Goal: Task Accomplishment & Management: Complete application form

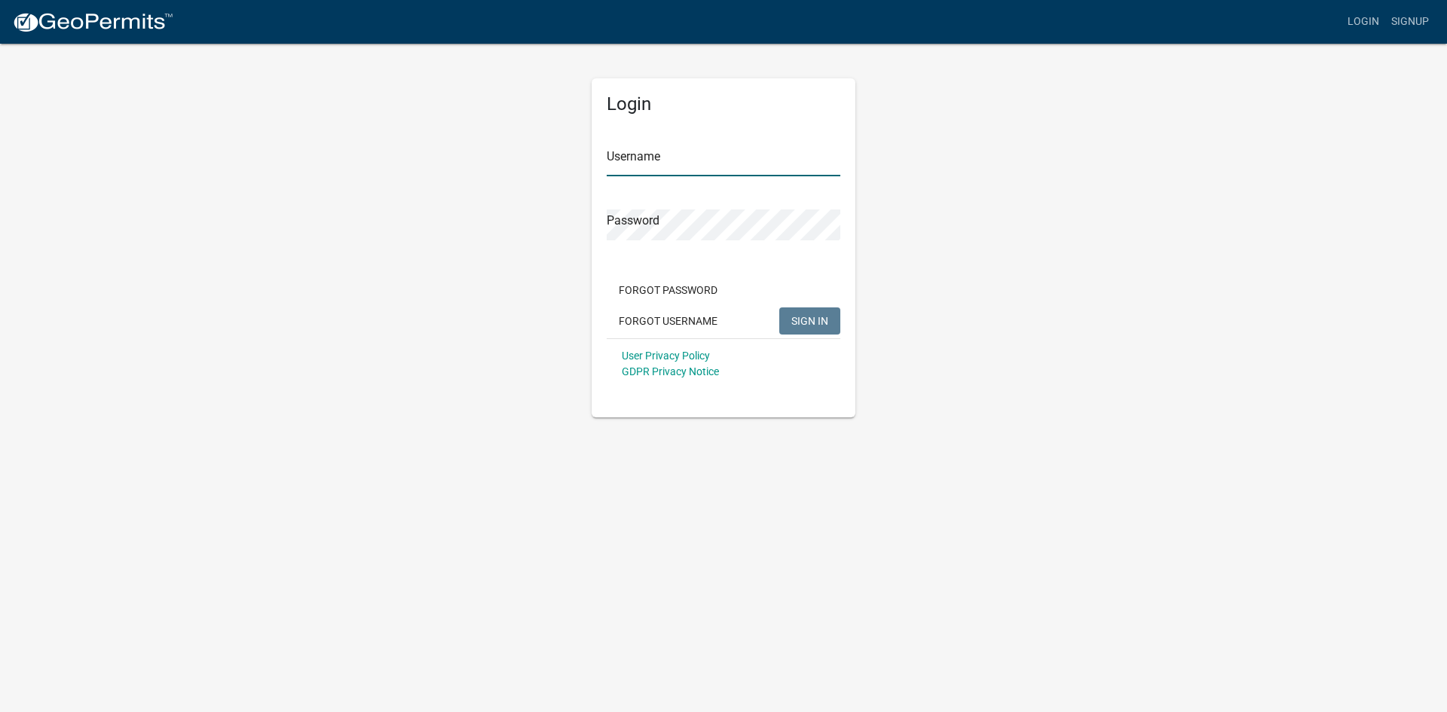
type input "a12646"
click at [801, 322] on span "SIGN IN" at bounding box center [810, 320] width 37 height 12
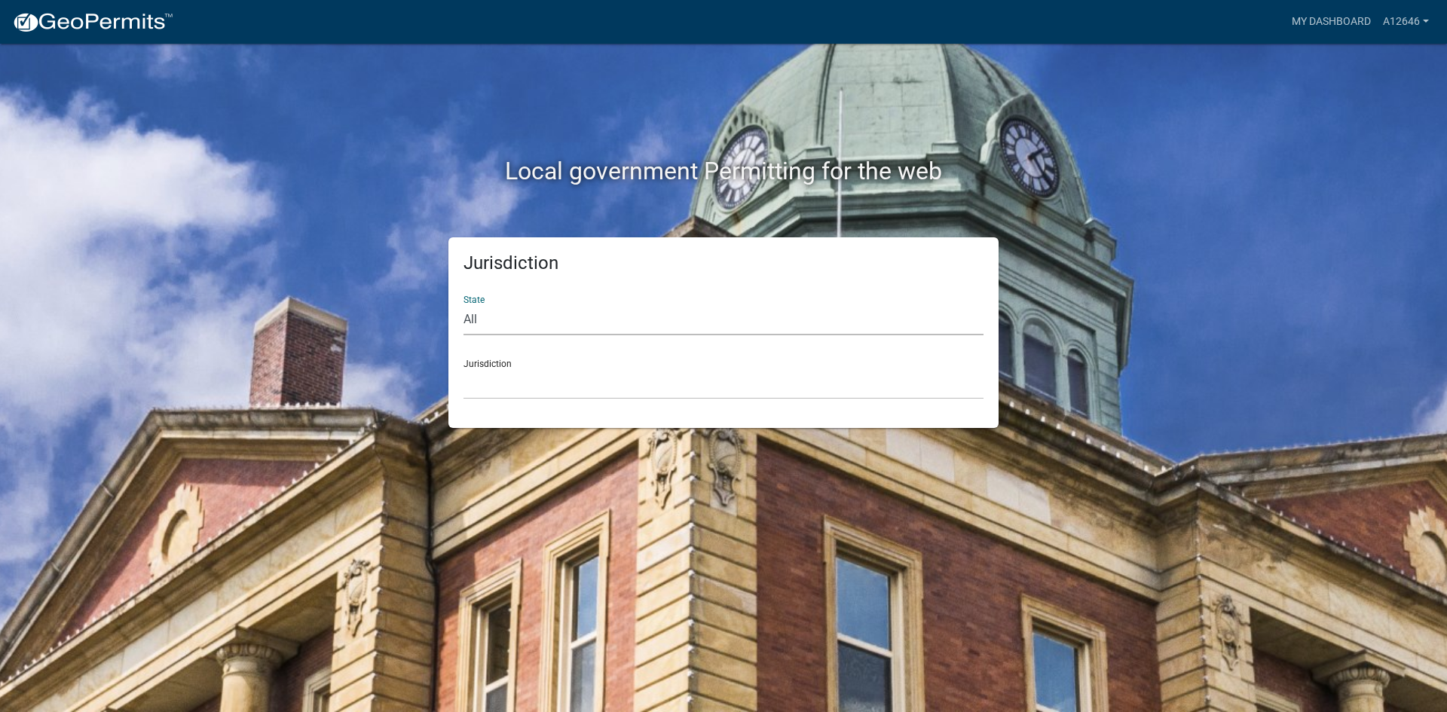
click at [530, 317] on select "All [US_STATE] [US_STATE] [US_STATE] [US_STATE] [US_STATE] [US_STATE] [US_STATE…" at bounding box center [724, 320] width 520 height 31
select select "[US_STATE]"
click at [464, 305] on select "All [US_STATE] [US_STATE] [US_STATE] [US_STATE] [US_STATE] [US_STATE] [US_STATE…" at bounding box center [724, 320] width 520 height 31
click at [506, 387] on select "City of [GEOGRAPHIC_DATA], [US_STATE] City of [GEOGRAPHIC_DATA], [US_STATE] Cit…" at bounding box center [724, 384] width 520 height 31
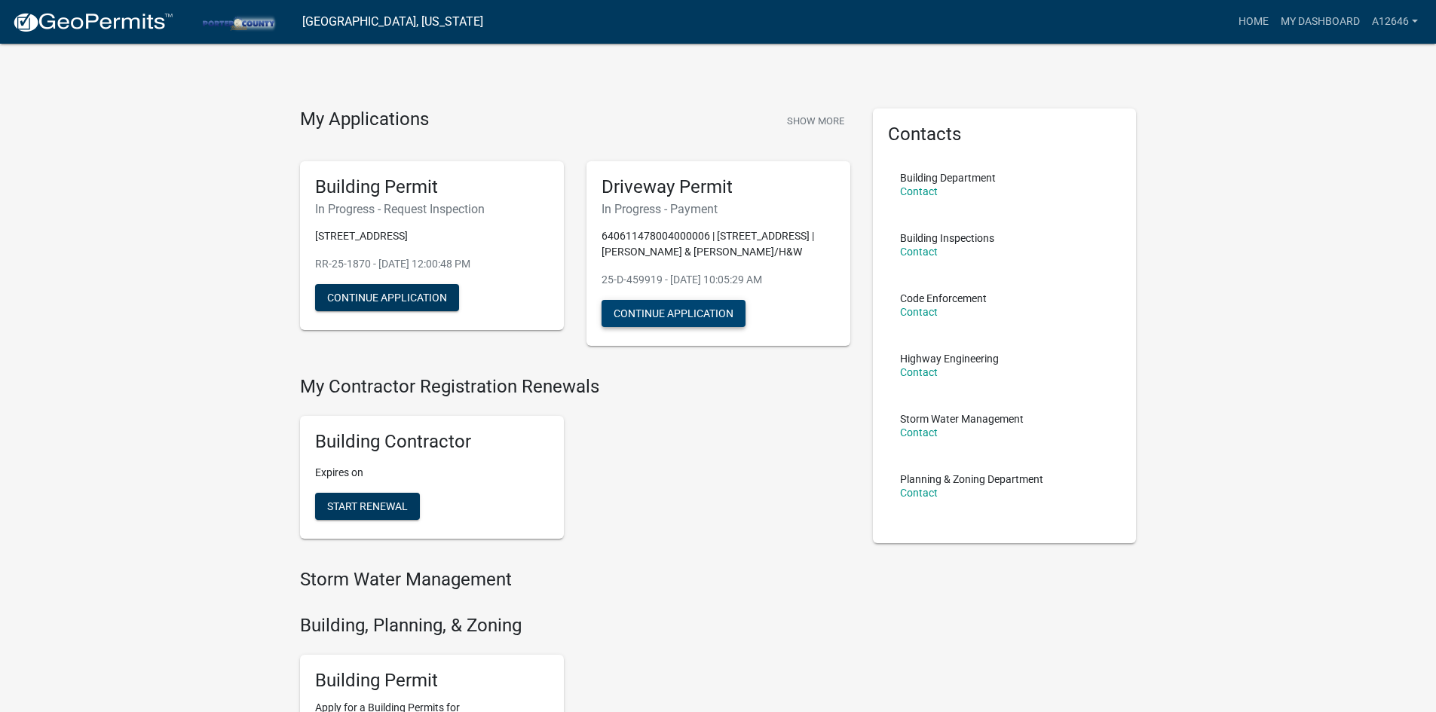
click at [672, 320] on button "Continue Application" at bounding box center [674, 313] width 144 height 27
click at [832, 121] on button "Show More" at bounding box center [815, 121] width 69 height 25
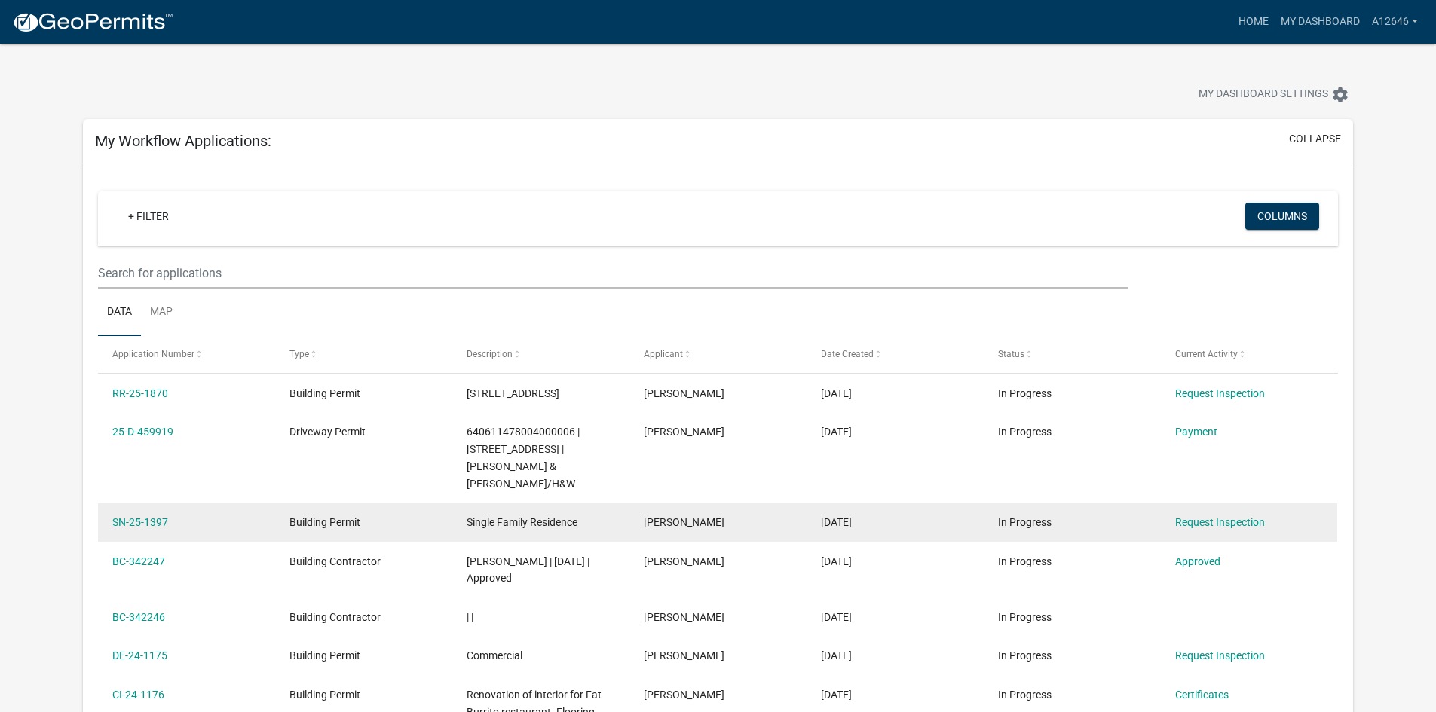
click at [681, 542] on datatable-body-cell "[PERSON_NAME]" at bounding box center [717, 570] width 177 height 56
click at [692, 516] on span "[PERSON_NAME]" at bounding box center [684, 522] width 81 height 12
click at [127, 516] on link "SN-25-1397" at bounding box center [140, 522] width 56 height 12
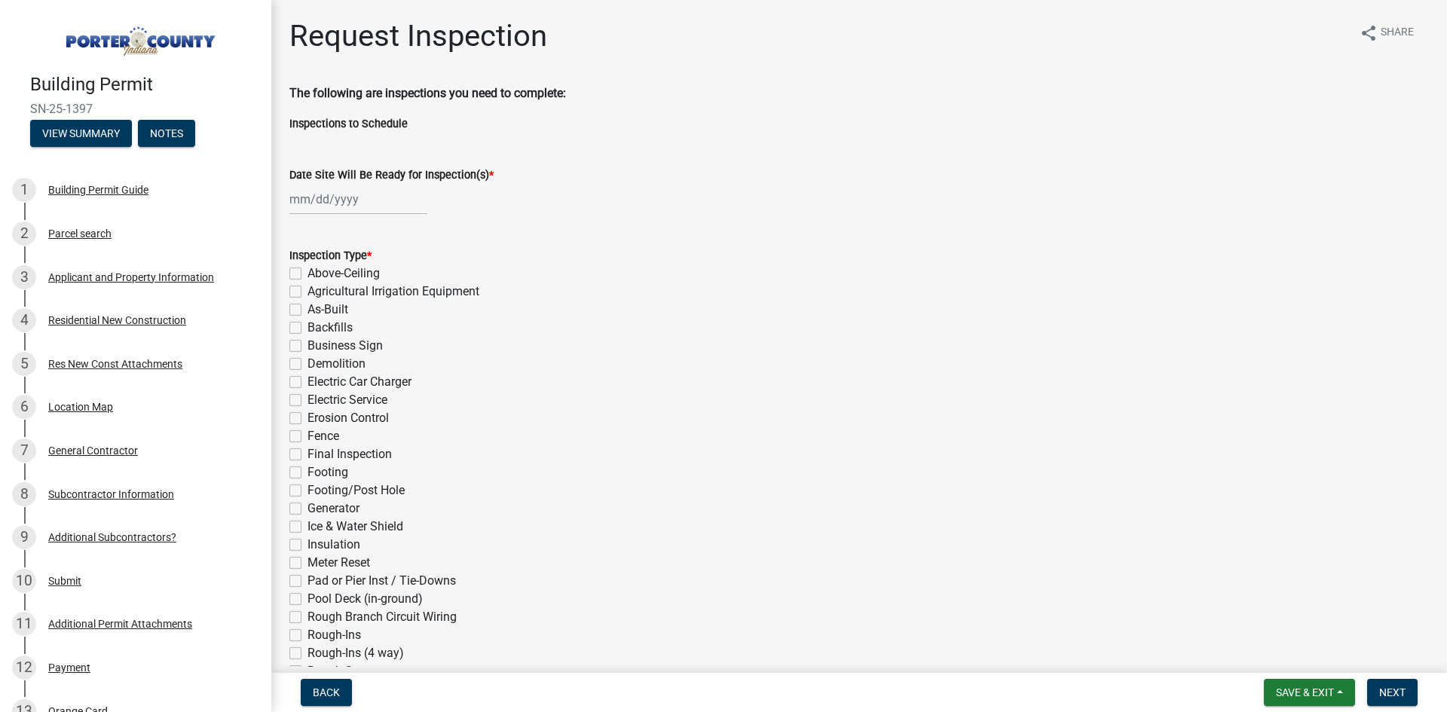
select select "10"
select select "2025"
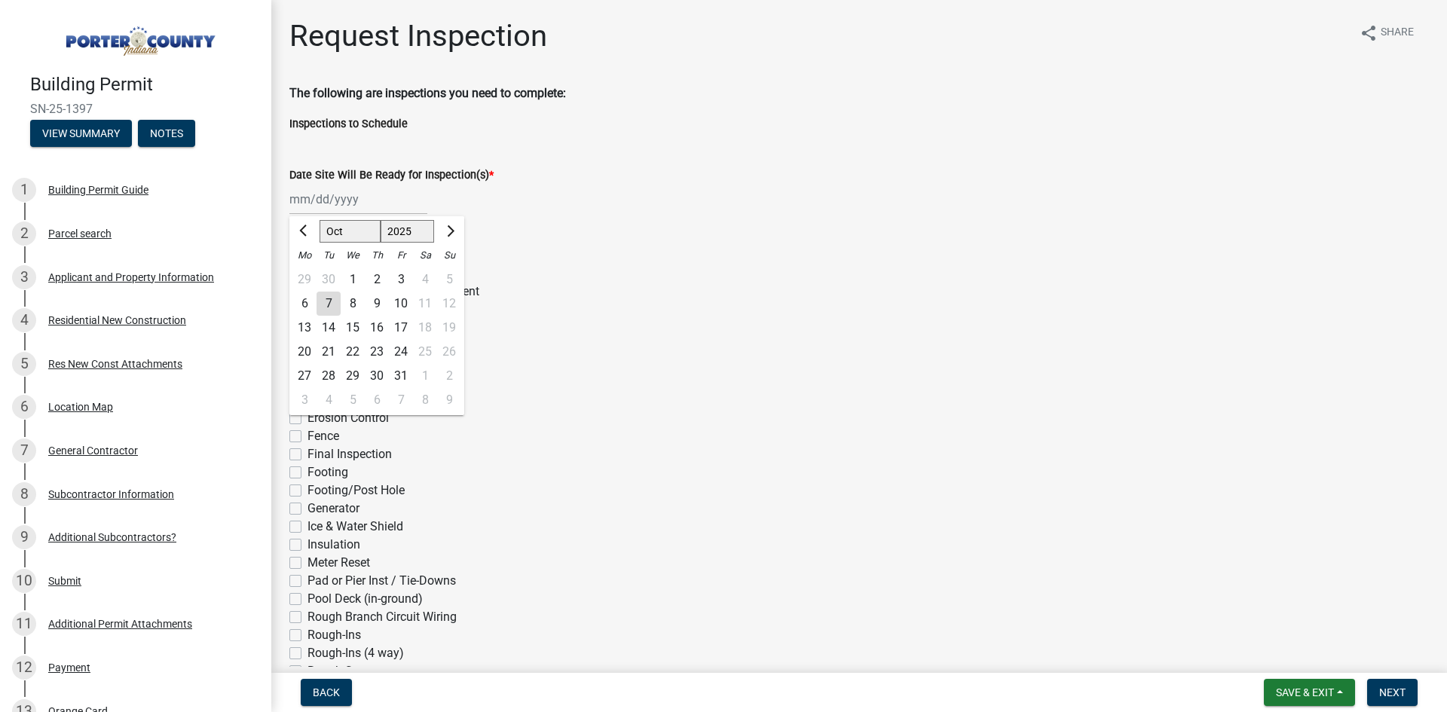
click at [320, 195] on div "[PERSON_NAME] Feb Mar Apr [PERSON_NAME][DATE] Oct Nov [DATE] 1526 1527 1528 152…" at bounding box center [358, 199] width 138 height 31
click at [337, 298] on div "7" at bounding box center [329, 304] width 24 height 24
type input "[DATE]"
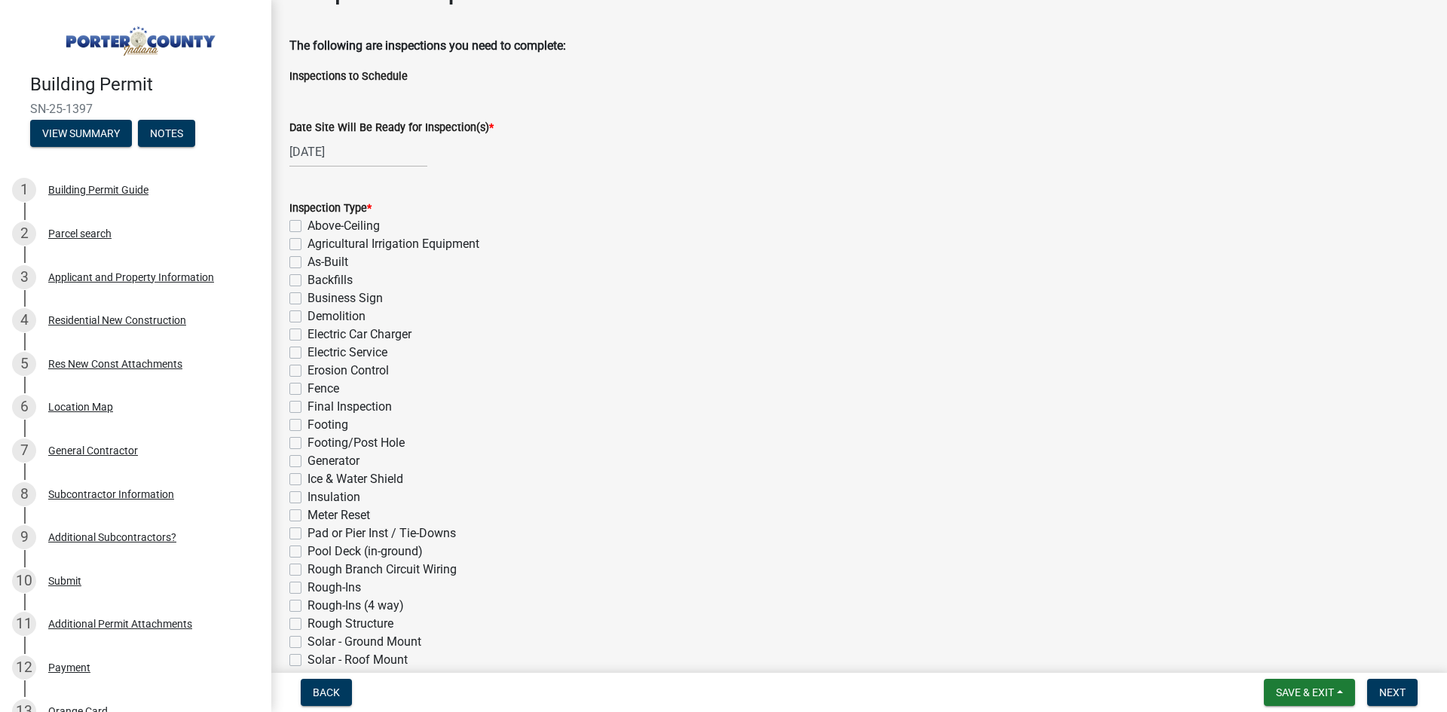
scroll to position [151, 0]
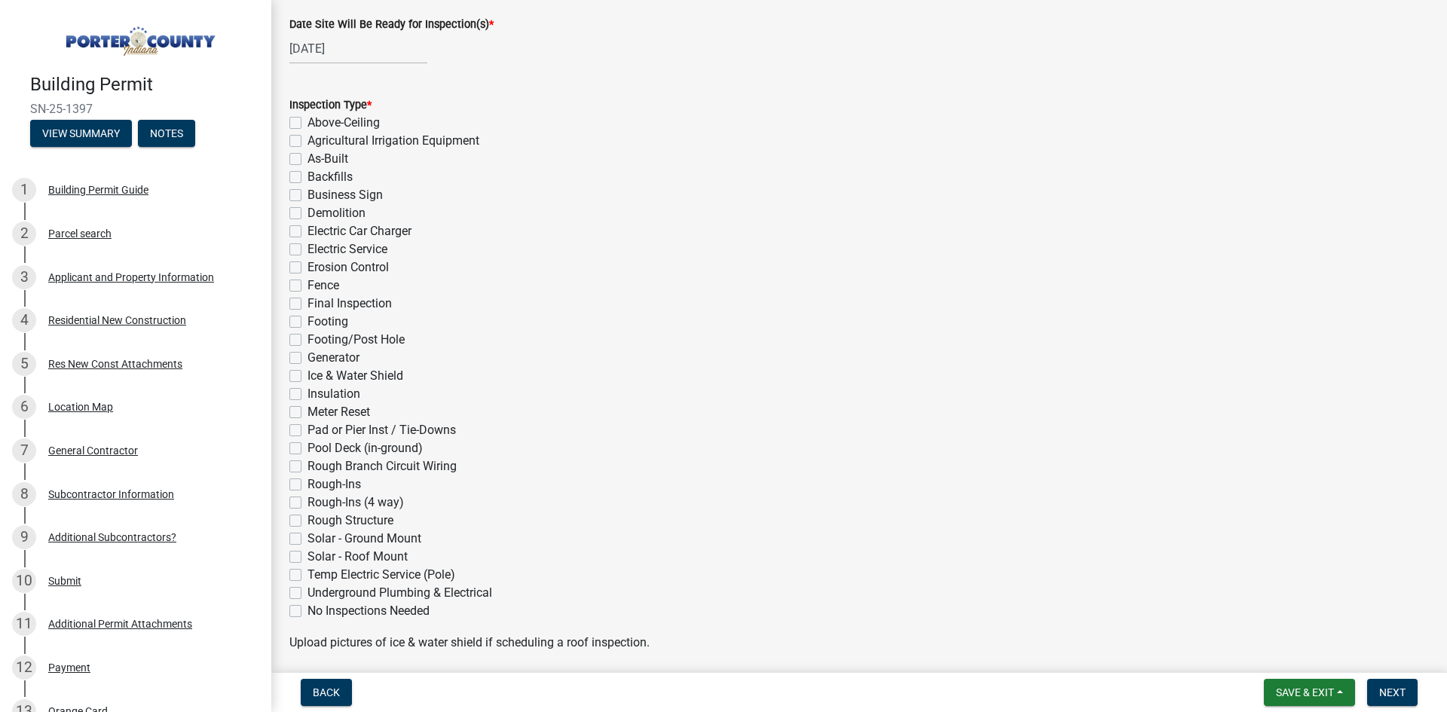
click at [308, 176] on label "Backfills" at bounding box center [330, 177] width 45 height 18
click at [308, 176] on input "Backfills" at bounding box center [313, 173] width 10 height 10
checkbox input "true"
checkbox input "false"
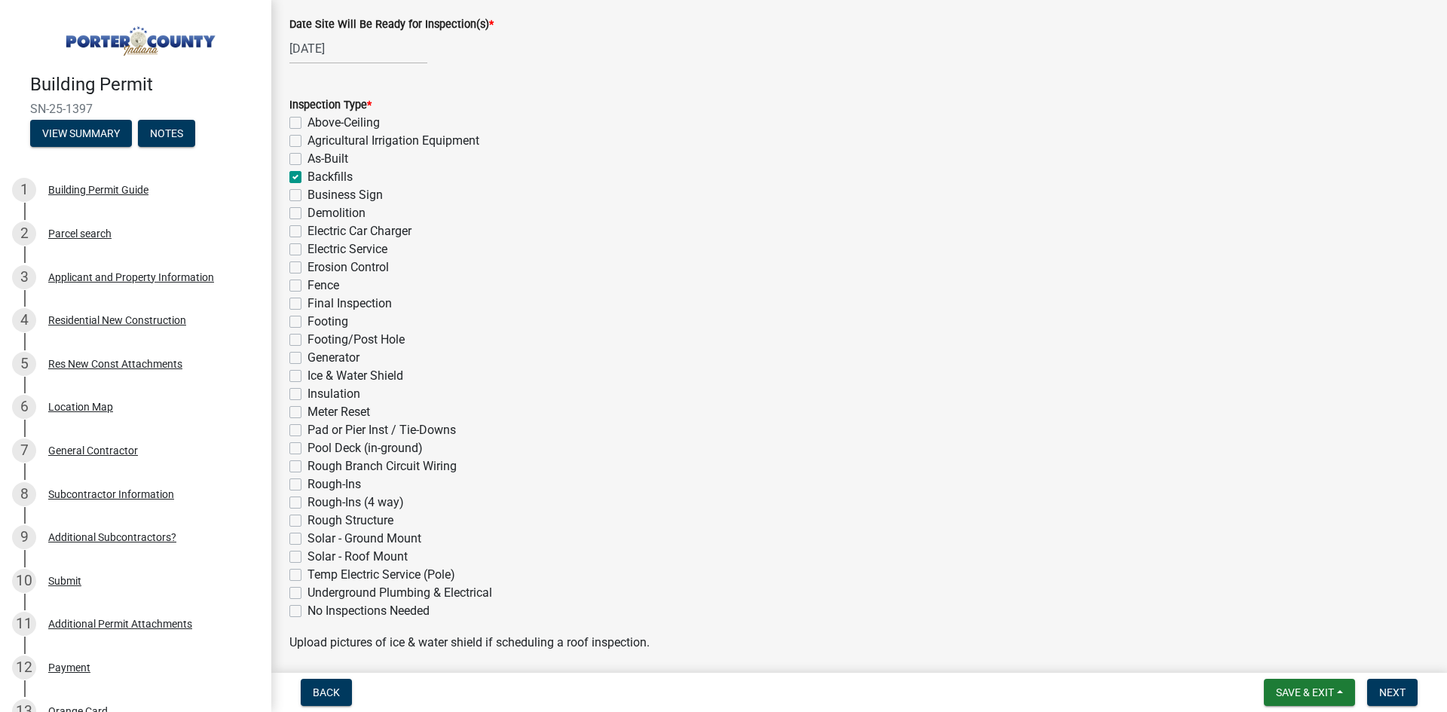
checkbox input "false"
checkbox input "true"
checkbox input "false"
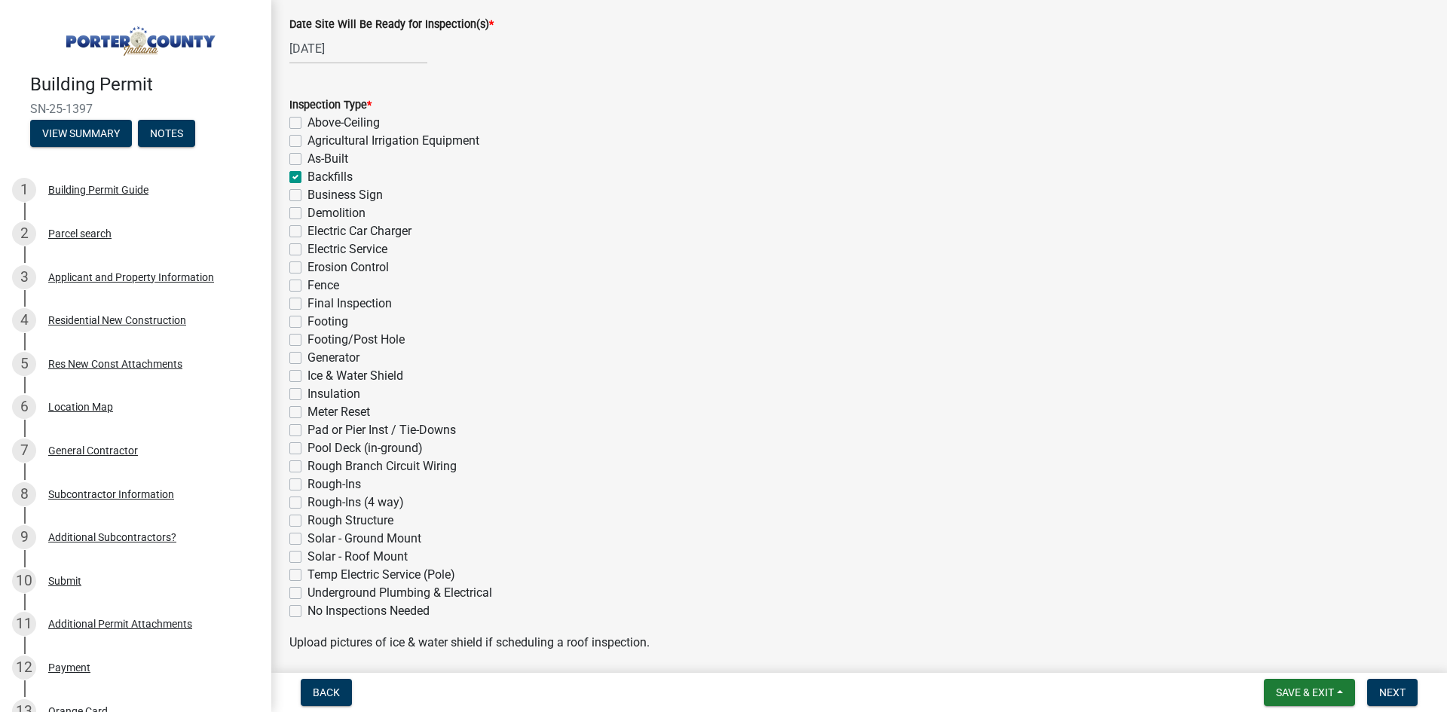
checkbox input "false"
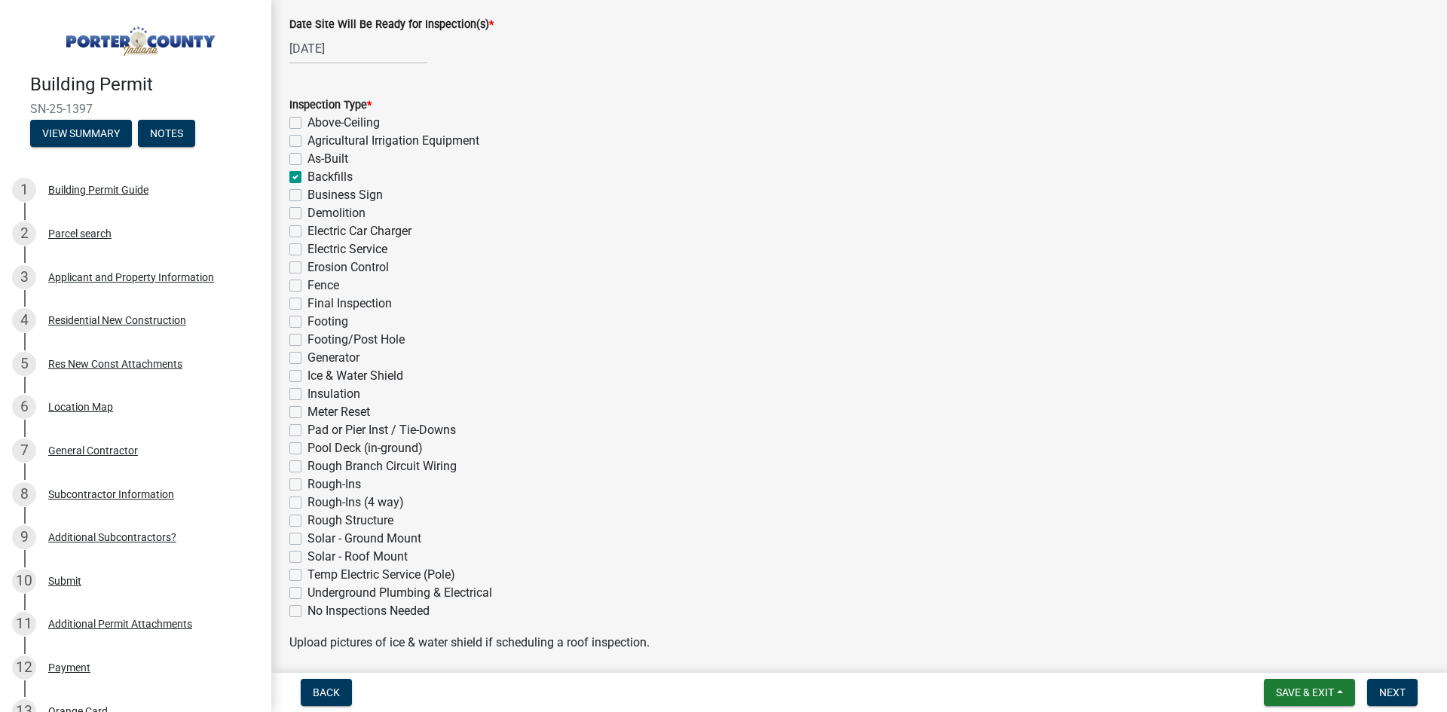
checkbox input "false"
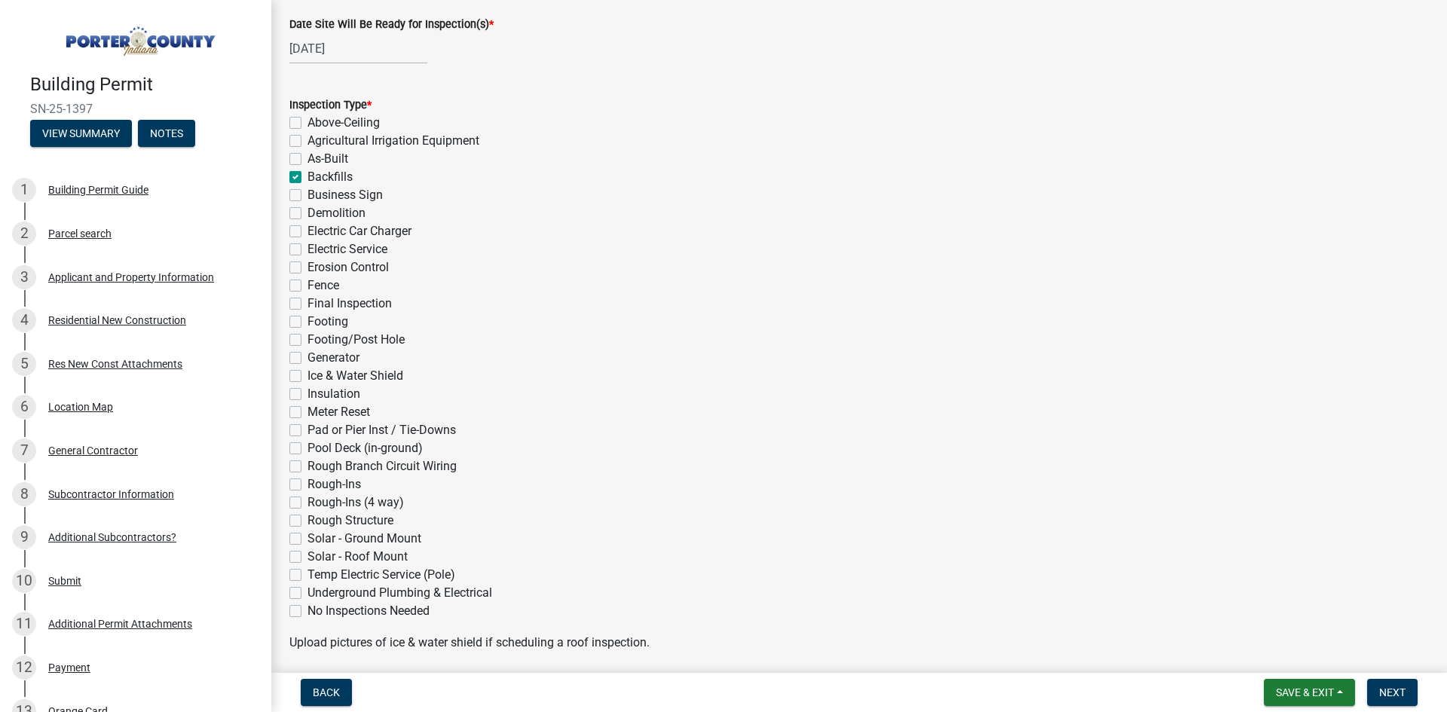
checkbox input "false"
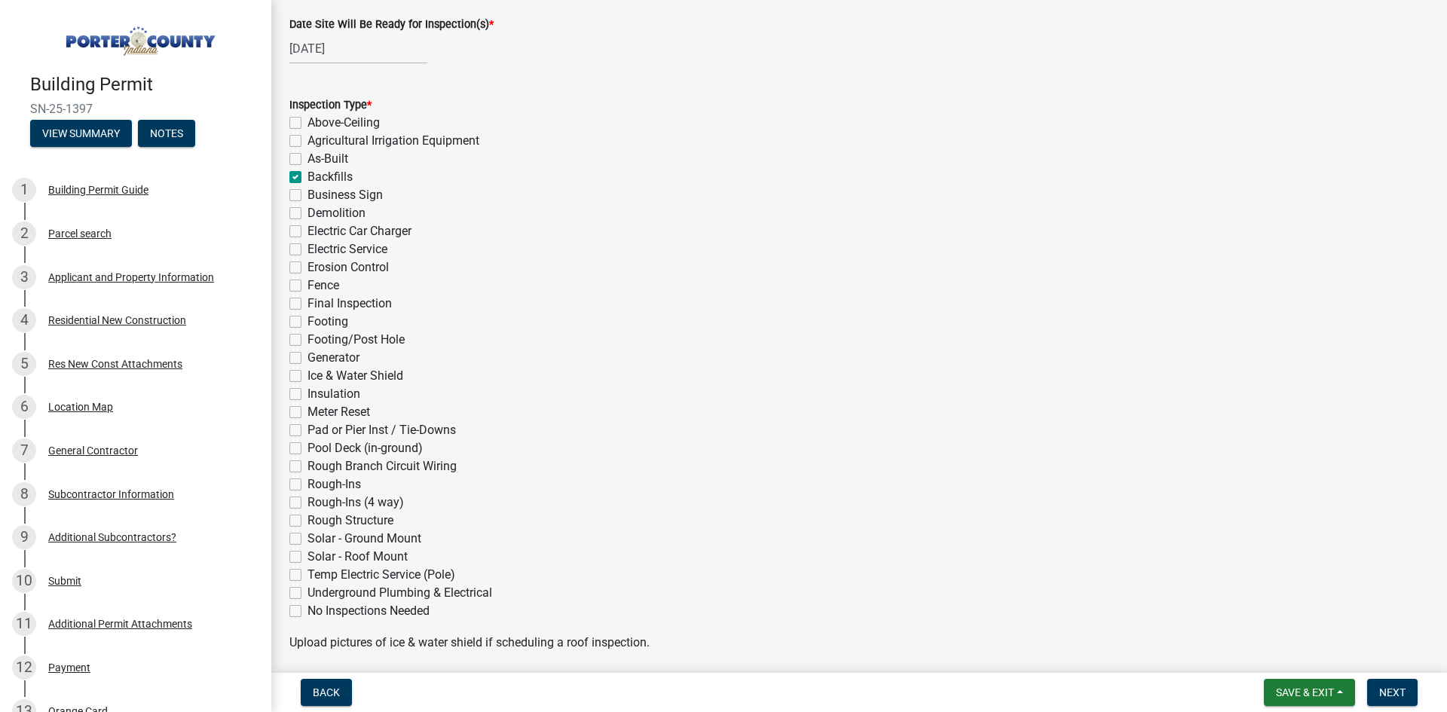
checkbox input "false"
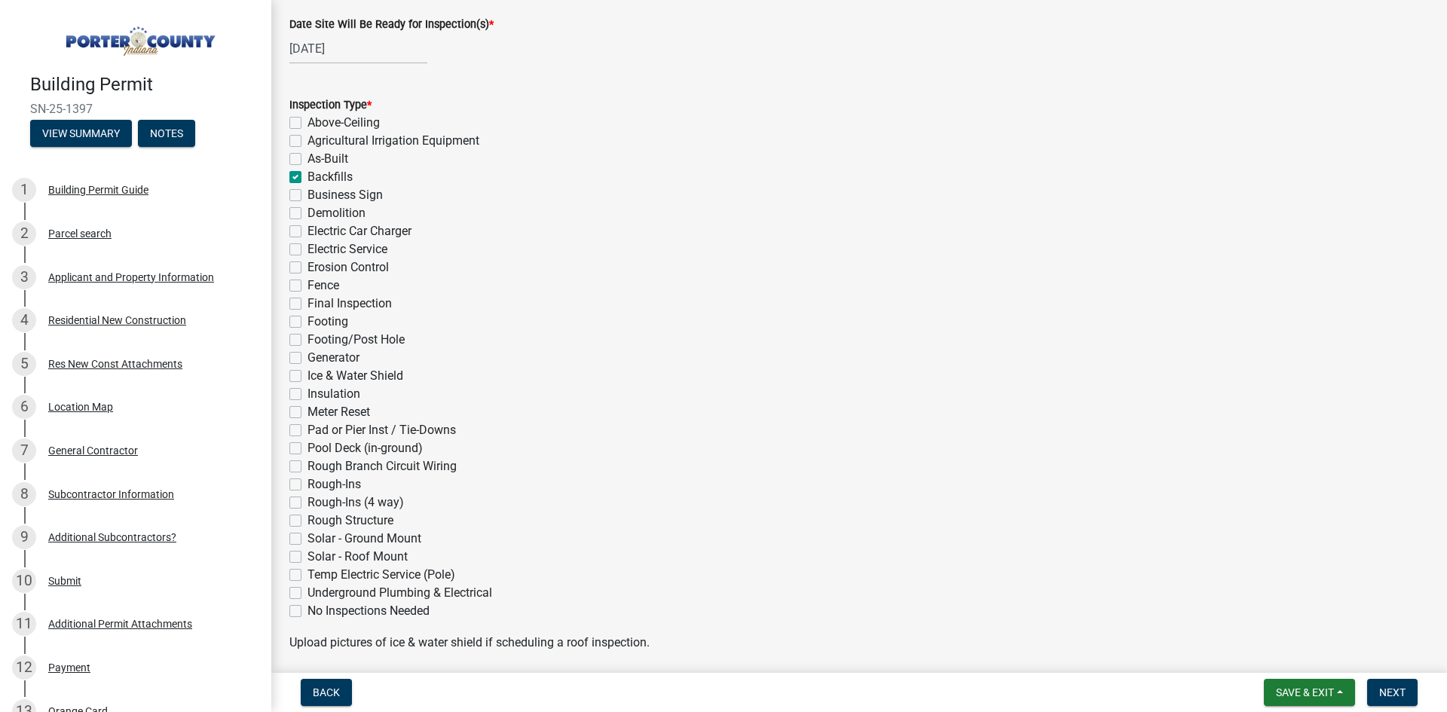
checkbox input "false"
click at [1393, 695] on span "Next" at bounding box center [1393, 693] width 26 height 12
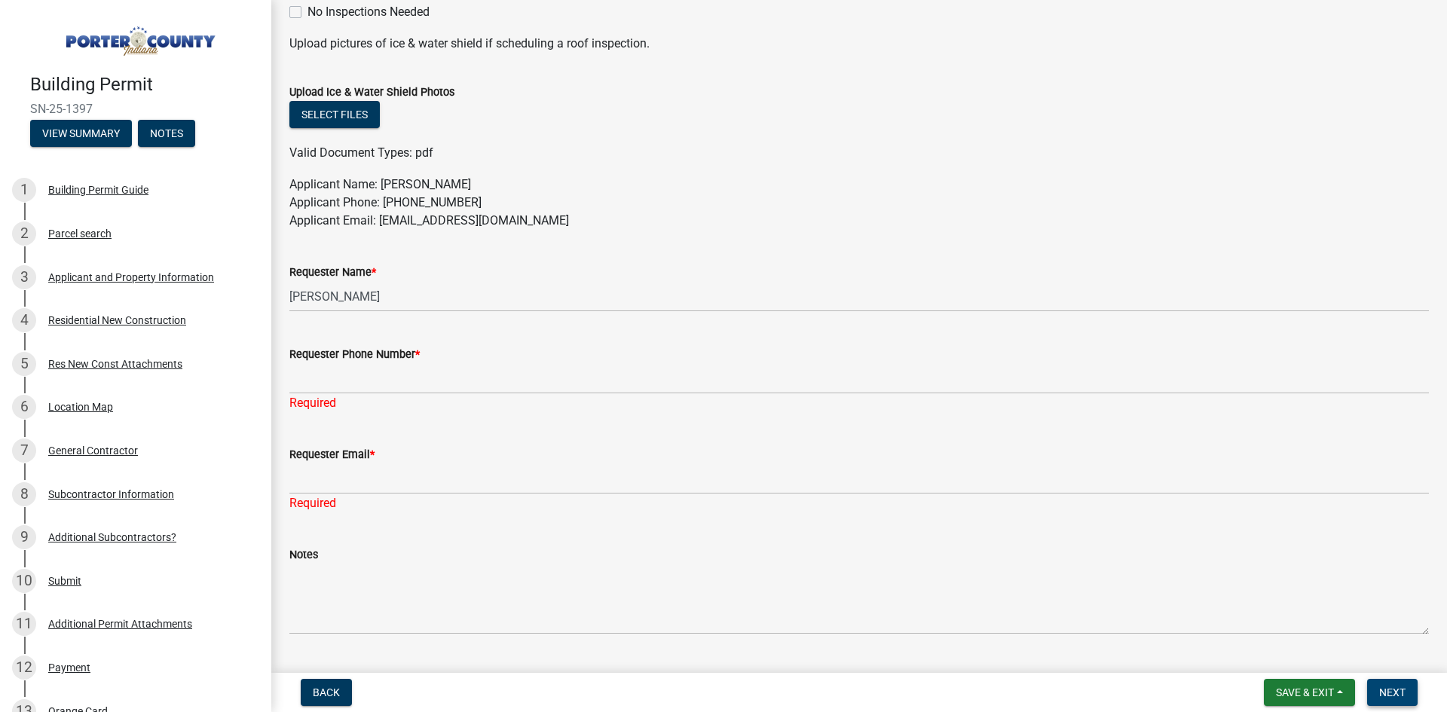
scroll to position [754, 0]
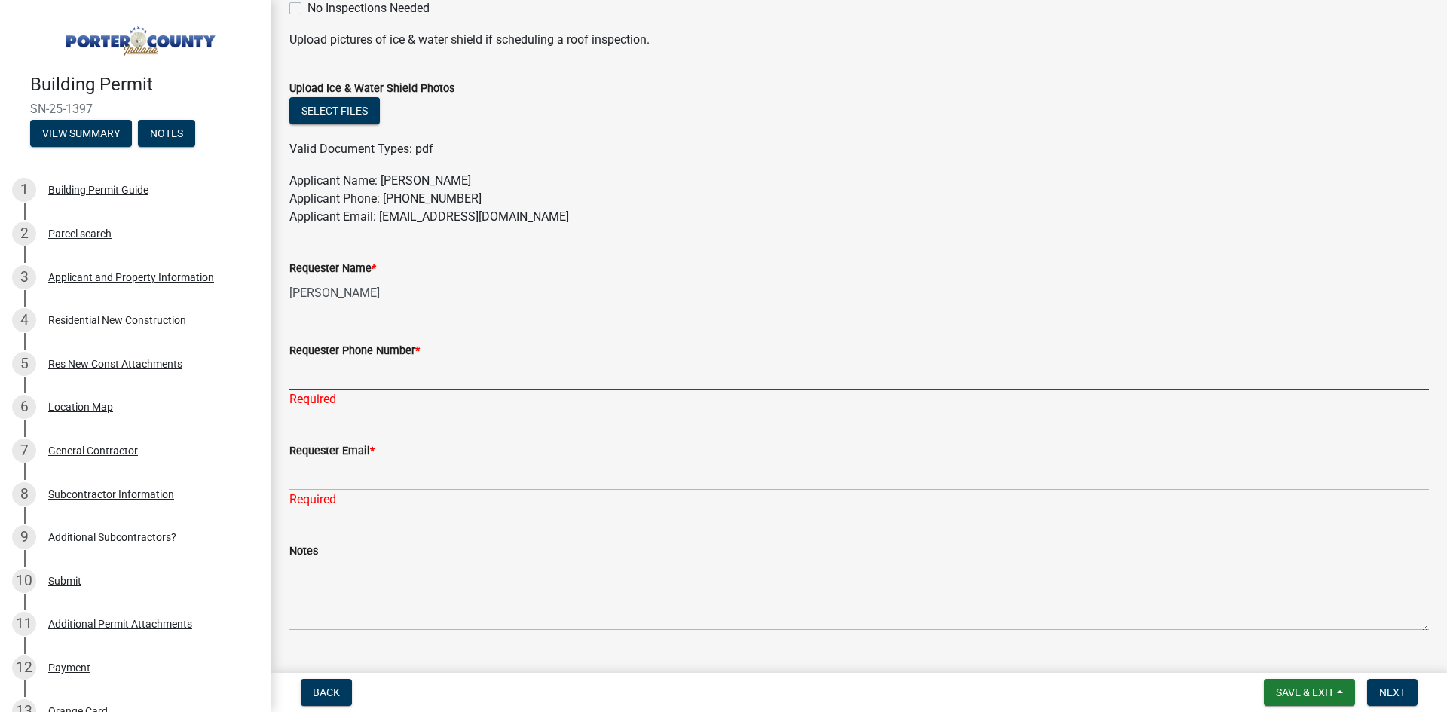
click at [391, 390] on input "Requester Phone Number *" at bounding box center [859, 375] width 1140 height 31
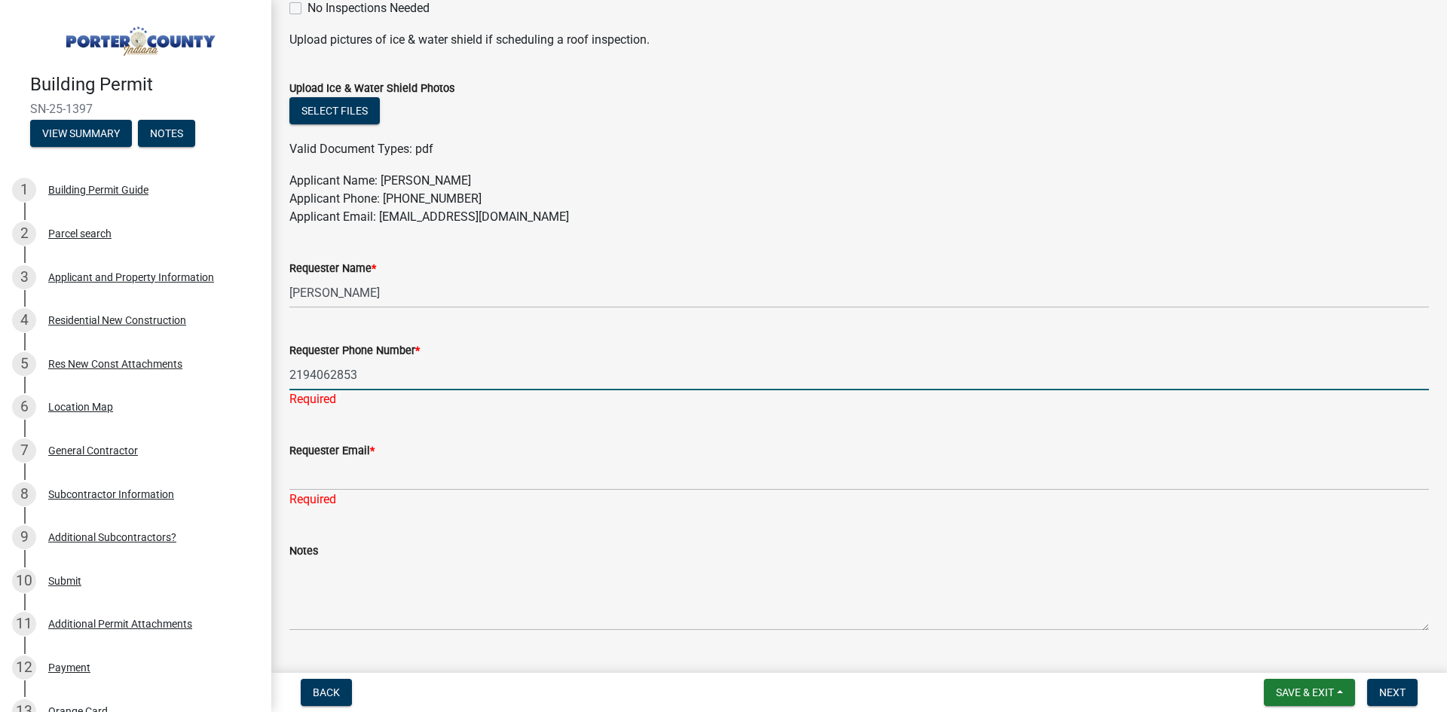
type input "2194062853"
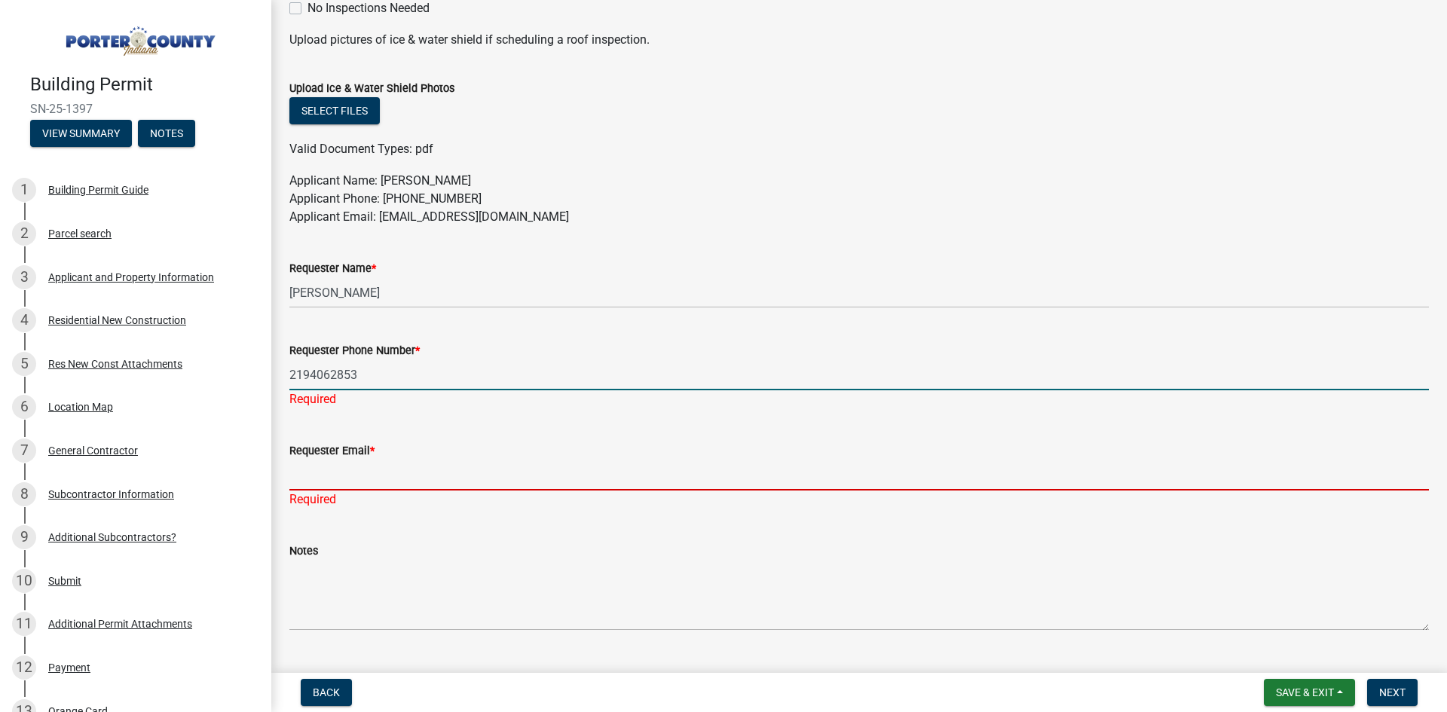
click at [307, 476] on div "Requester Email * Required" at bounding box center [859, 465] width 1140 height 88
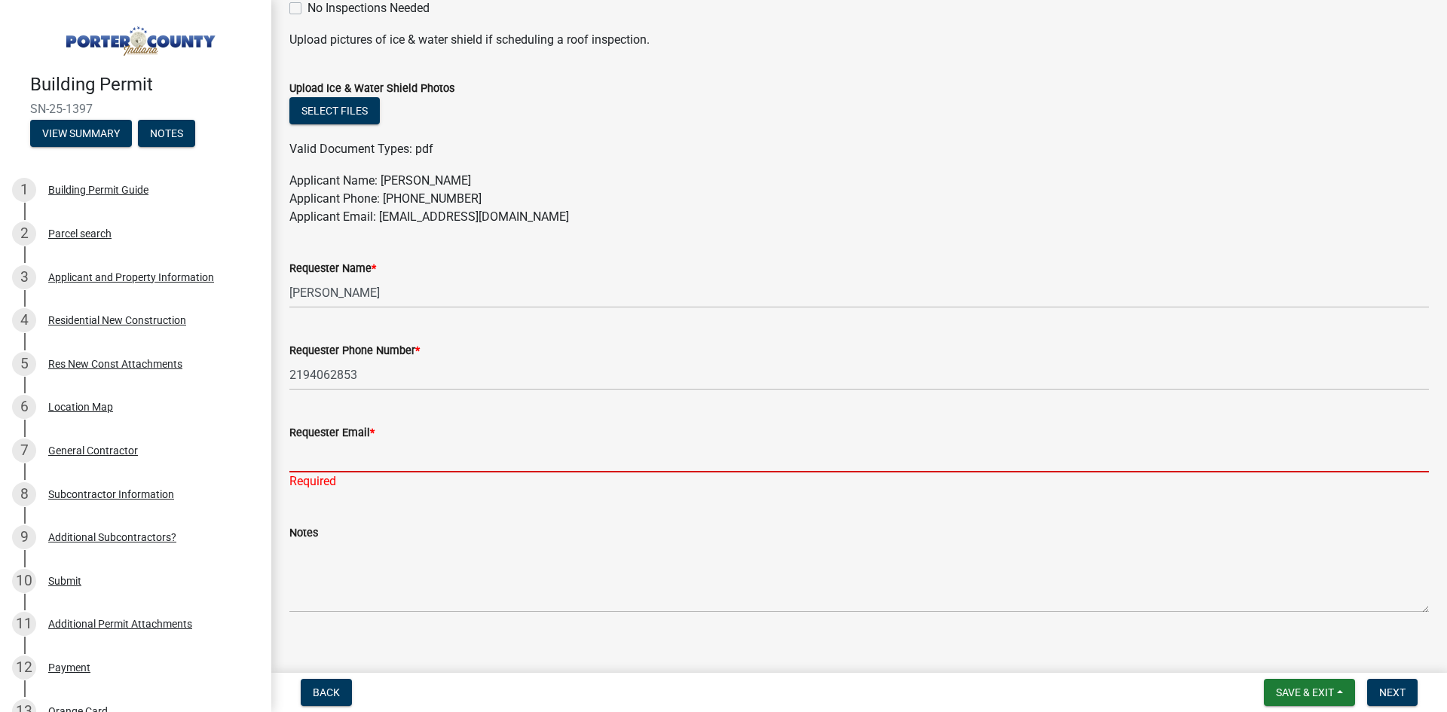
type input "[EMAIL_ADDRESS][DOMAIN_NAME]"
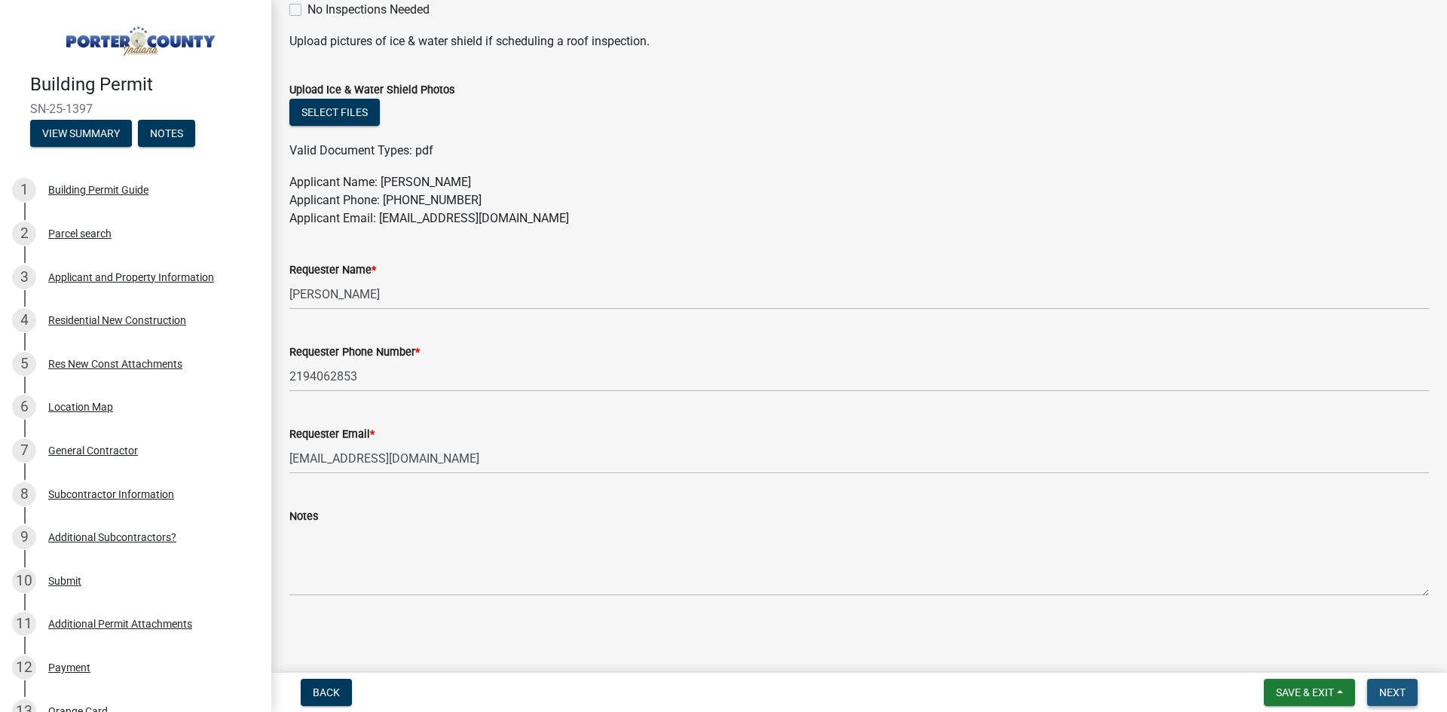
scroll to position [752, 0]
click at [1395, 695] on span "Next" at bounding box center [1393, 693] width 26 height 12
